Goal: Task Accomplishment & Management: Use online tool/utility

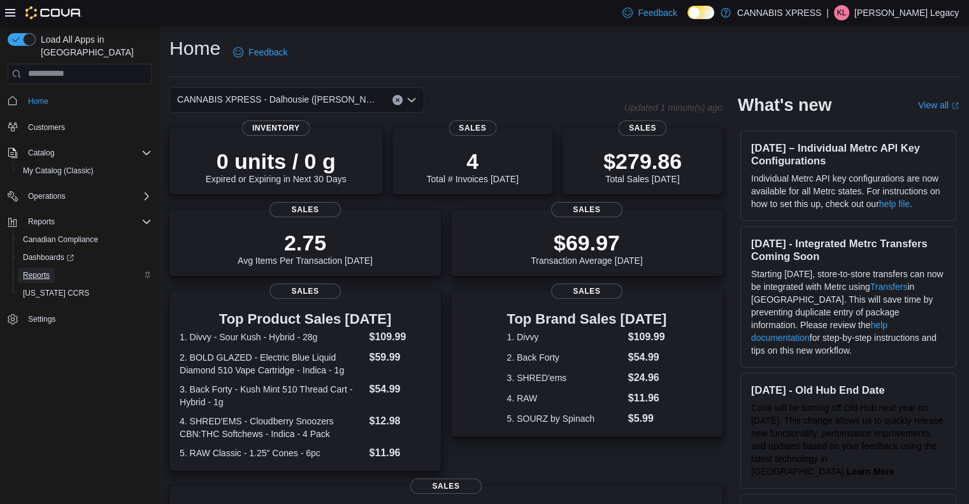
click at [44, 270] on span "Reports" at bounding box center [36, 275] width 27 height 10
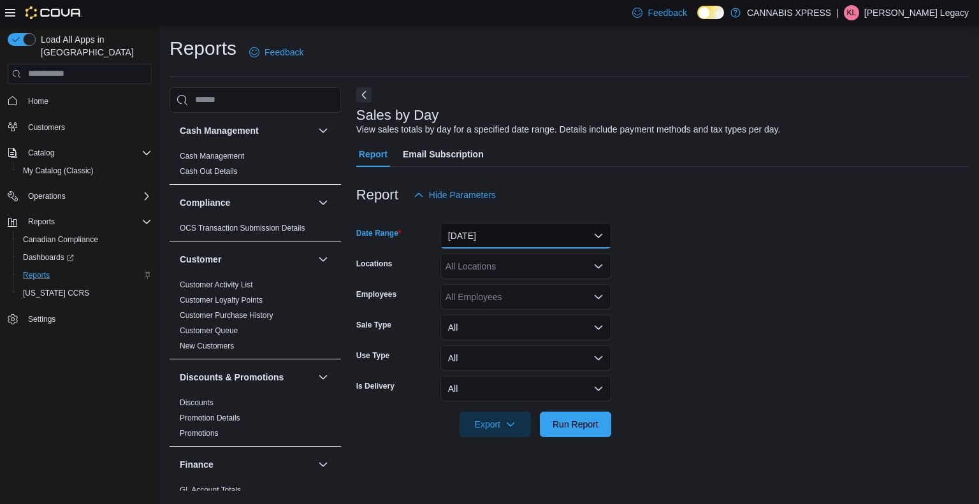
click at [498, 242] on button "[DATE]" at bounding box center [525, 235] width 171 height 25
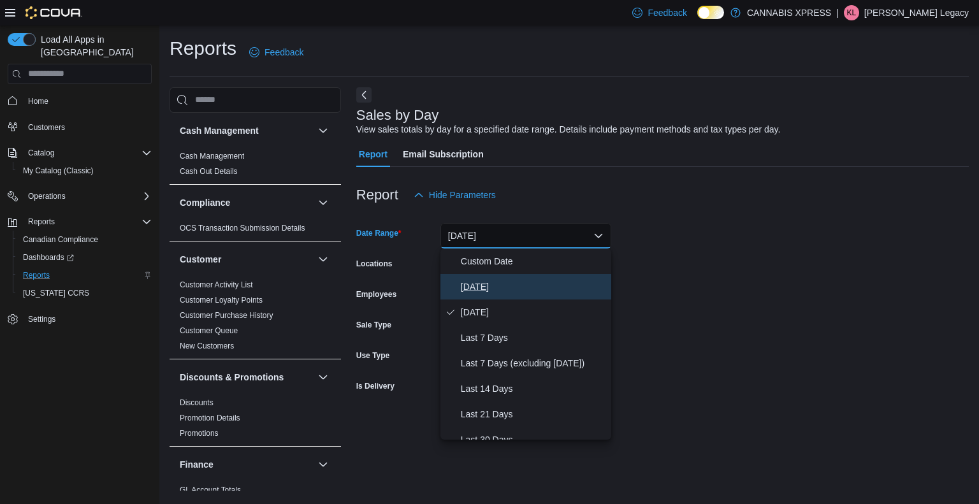
click at [478, 286] on span "[DATE]" at bounding box center [533, 286] width 145 height 15
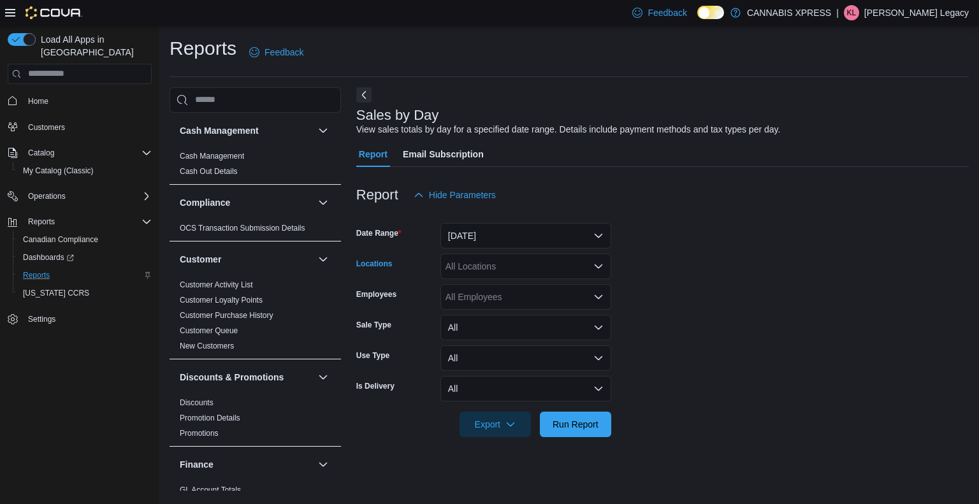
click at [518, 263] on div "All Locations" at bounding box center [525, 266] width 171 height 25
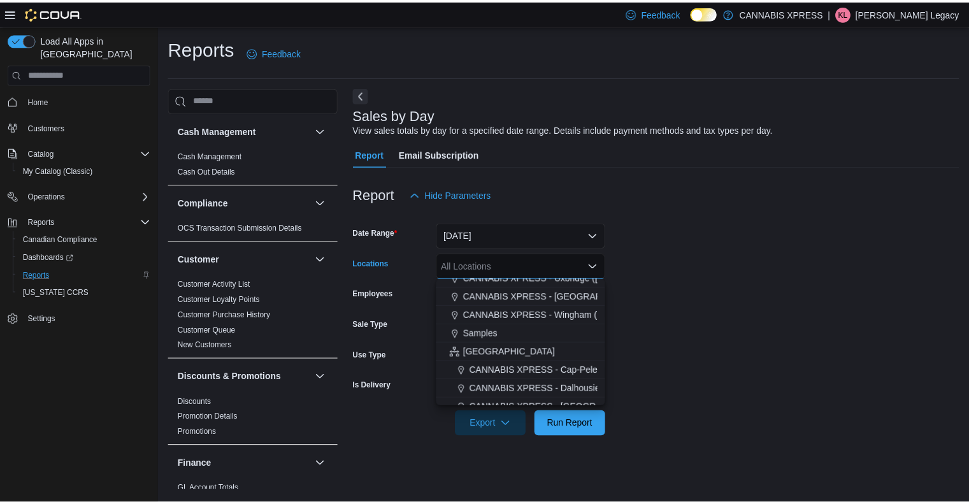
scroll to position [235, 0]
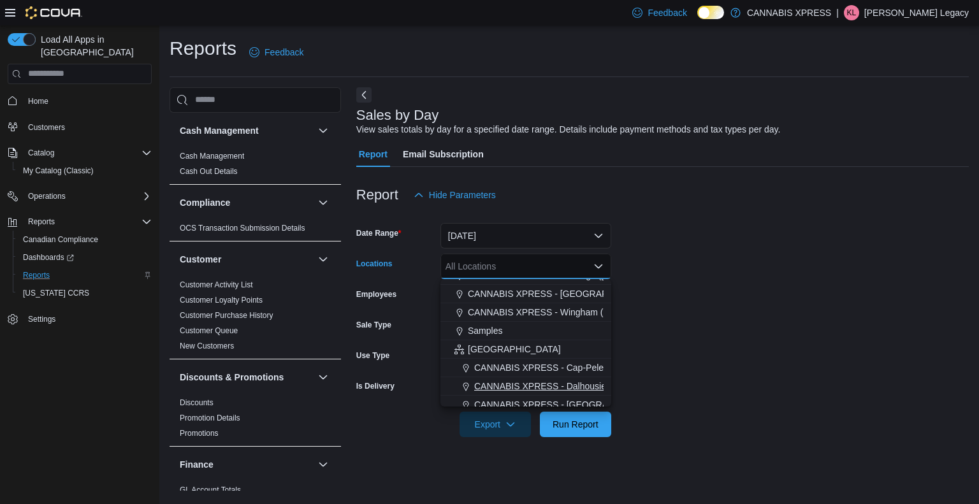
click at [544, 380] on span "CANNABIS XPRESS - Dalhousie ([PERSON_NAME][GEOGRAPHIC_DATA])" at bounding box center [627, 386] width 307 height 13
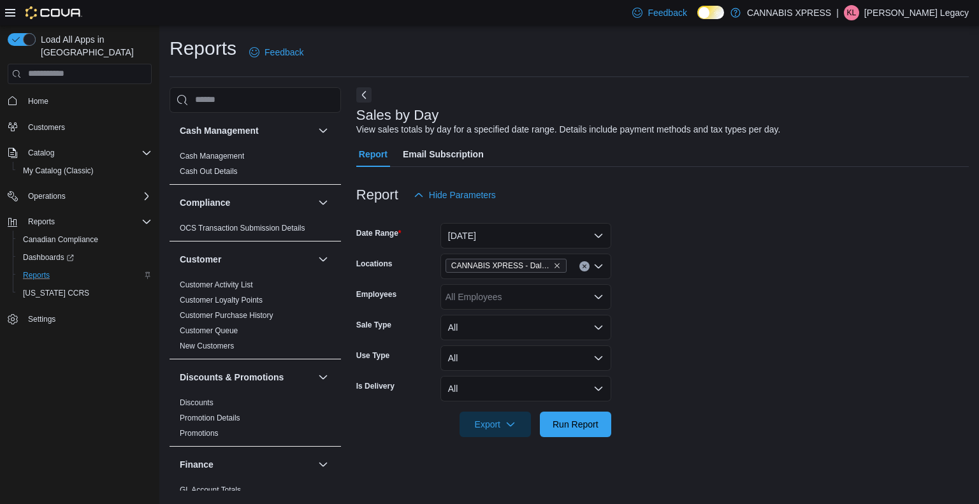
click at [758, 404] on div at bounding box center [662, 407] width 612 height 10
click at [589, 423] on span "Run Report" at bounding box center [576, 423] width 46 height 13
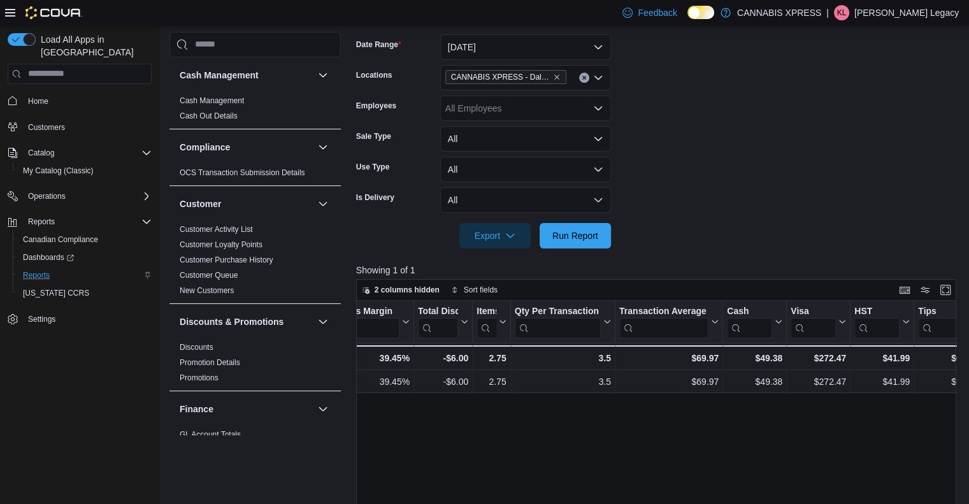
scroll to position [0, 858]
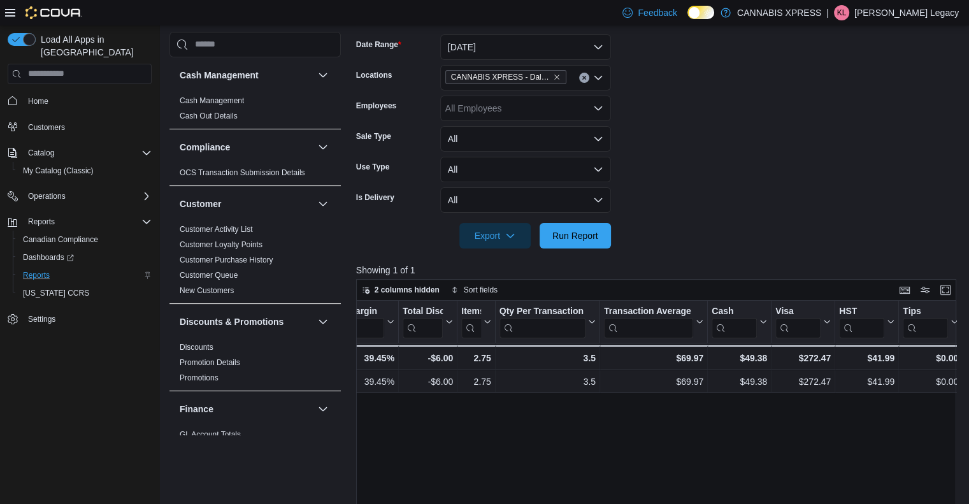
click at [705, 9] on icon at bounding box center [701, 12] width 7 height 7
